Goal: Task Accomplishment & Management: Manage account settings

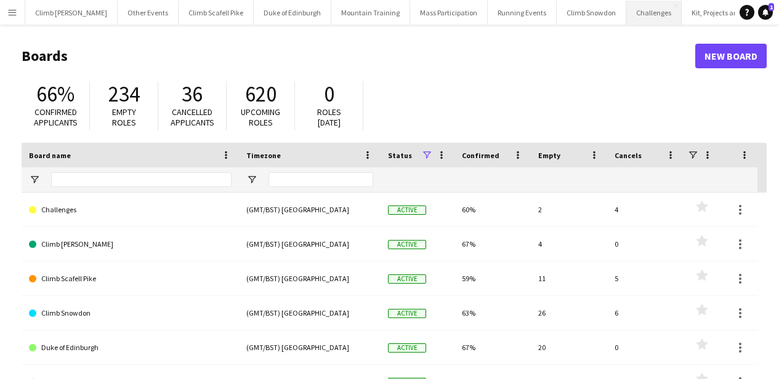
click at [626, 17] on button "Challenges Close" at bounding box center [653, 13] width 55 height 24
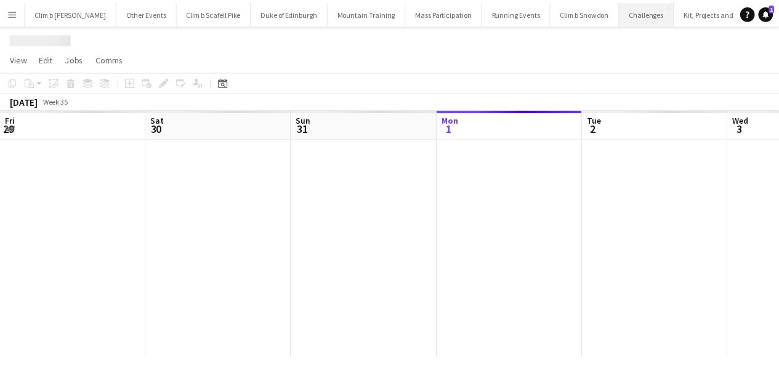
scroll to position [0, 294]
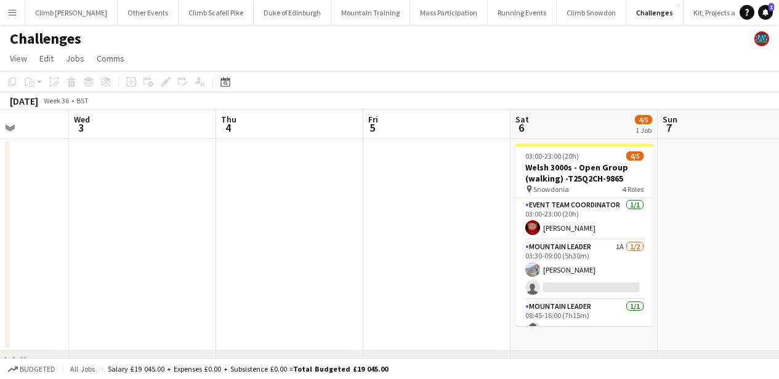
drag, startPoint x: 562, startPoint y: 248, endPoint x: 233, endPoint y: 244, distance: 328.7
click at [190, 247] on app-calendar-viewport "Sun 31 Mon 1 Tue 2 Wed 3 Thu 4 Fri 5 Sat 6 4/5 1 Job Sun 7 Mon 8 Tue 9 Wed 10 0…" at bounding box center [389, 259] width 779 height 298
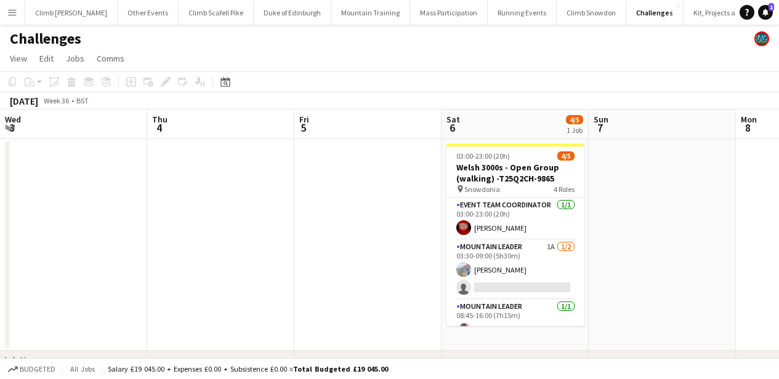
scroll to position [0, 562]
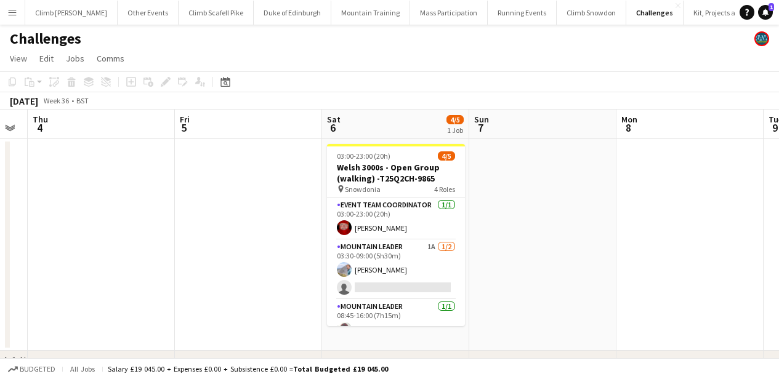
drag, startPoint x: 329, startPoint y: 227, endPoint x: 166, endPoint y: 236, distance: 162.8
click at [143, 236] on app-calendar-viewport "Sun 31 Mon 1 Tue 2 Wed 3 Thu 4 Fri 5 Sat 6 4/5 1 Job Sun 7 Mon 8 Tue 9 Wed 10 0…" at bounding box center [389, 259] width 779 height 298
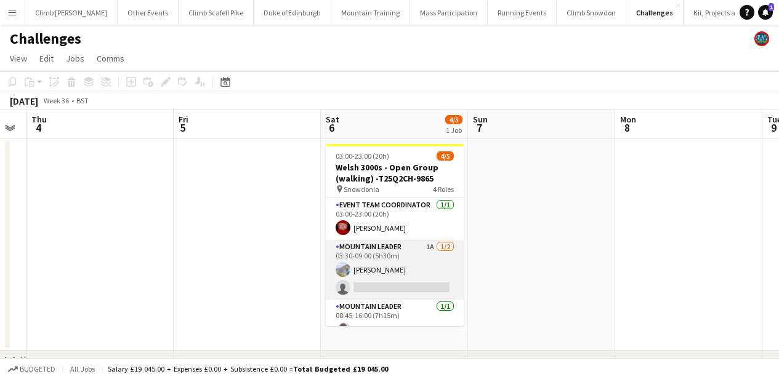
click at [412, 279] on app-card-role "Mountain Leader 1A 1/2 03:30-09:00 (5h30m) Tom Cart single-neutral-actions" at bounding box center [395, 270] width 138 height 60
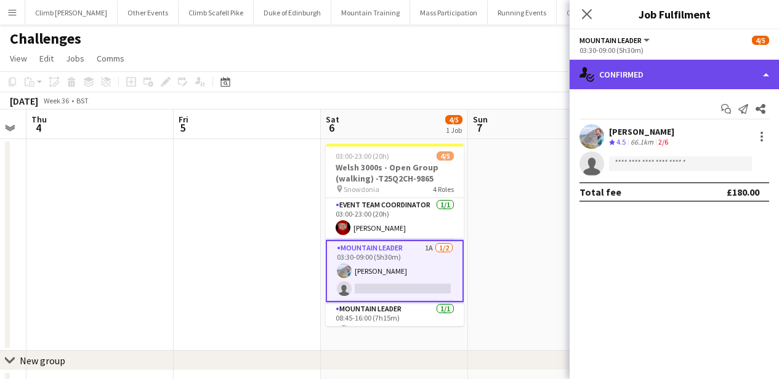
click at [628, 87] on div "single-neutral-actions-check-2 Confirmed" at bounding box center [673, 75] width 209 height 30
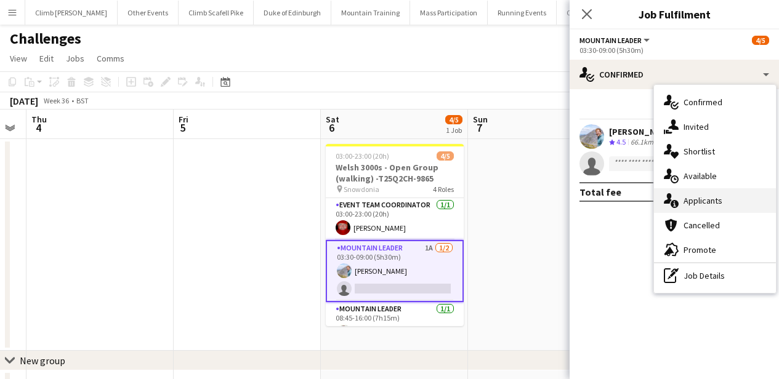
click at [712, 207] on div "single-neutral-actions-information Applicants" at bounding box center [715, 200] width 122 height 25
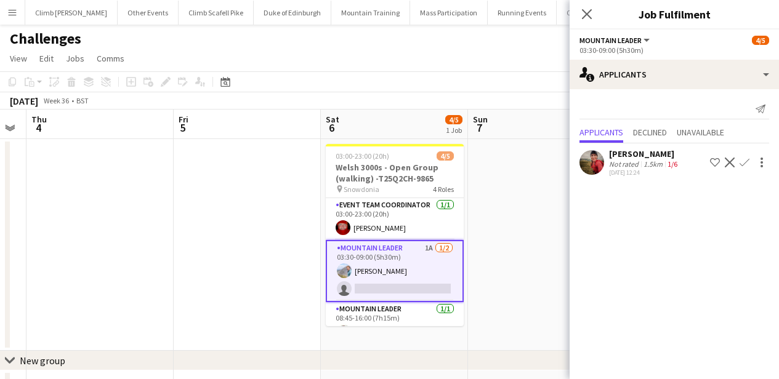
click at [595, 166] on app-user-avatar at bounding box center [591, 162] width 25 height 25
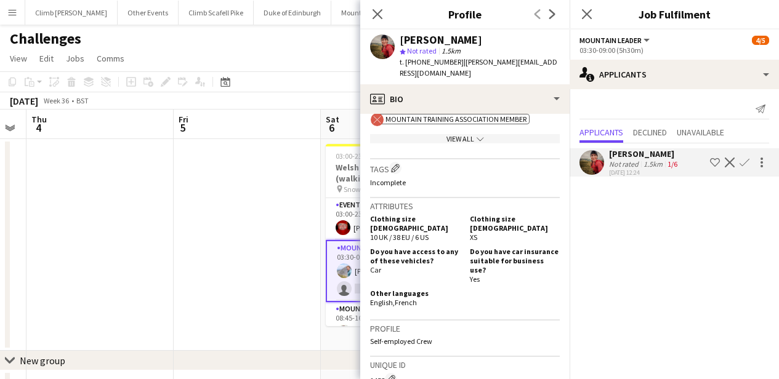
scroll to position [0, 0]
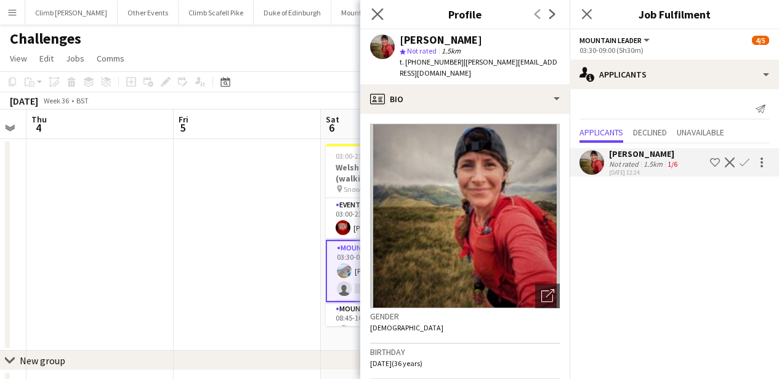
click at [371, 9] on icon at bounding box center [377, 14] width 12 height 12
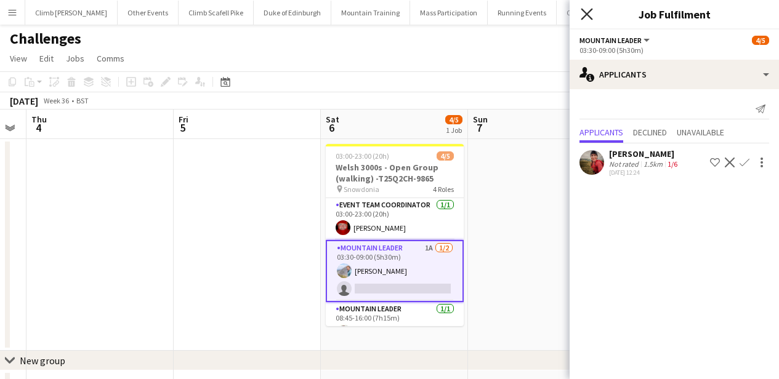
click at [582, 17] on icon "Close pop-in" at bounding box center [586, 14] width 12 height 12
